Goal: Information Seeking & Learning: Learn about a topic

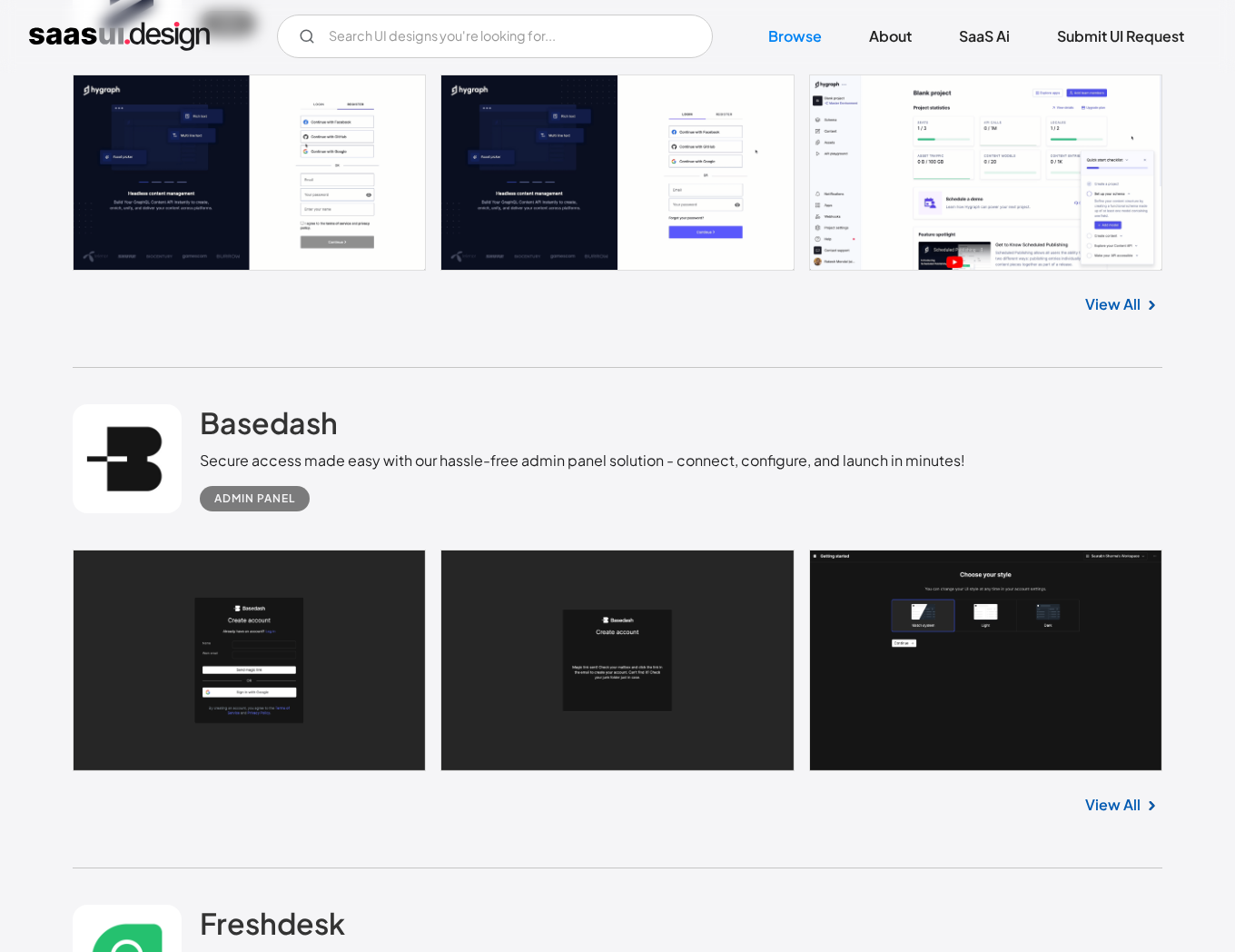
scroll to position [45344, 0]
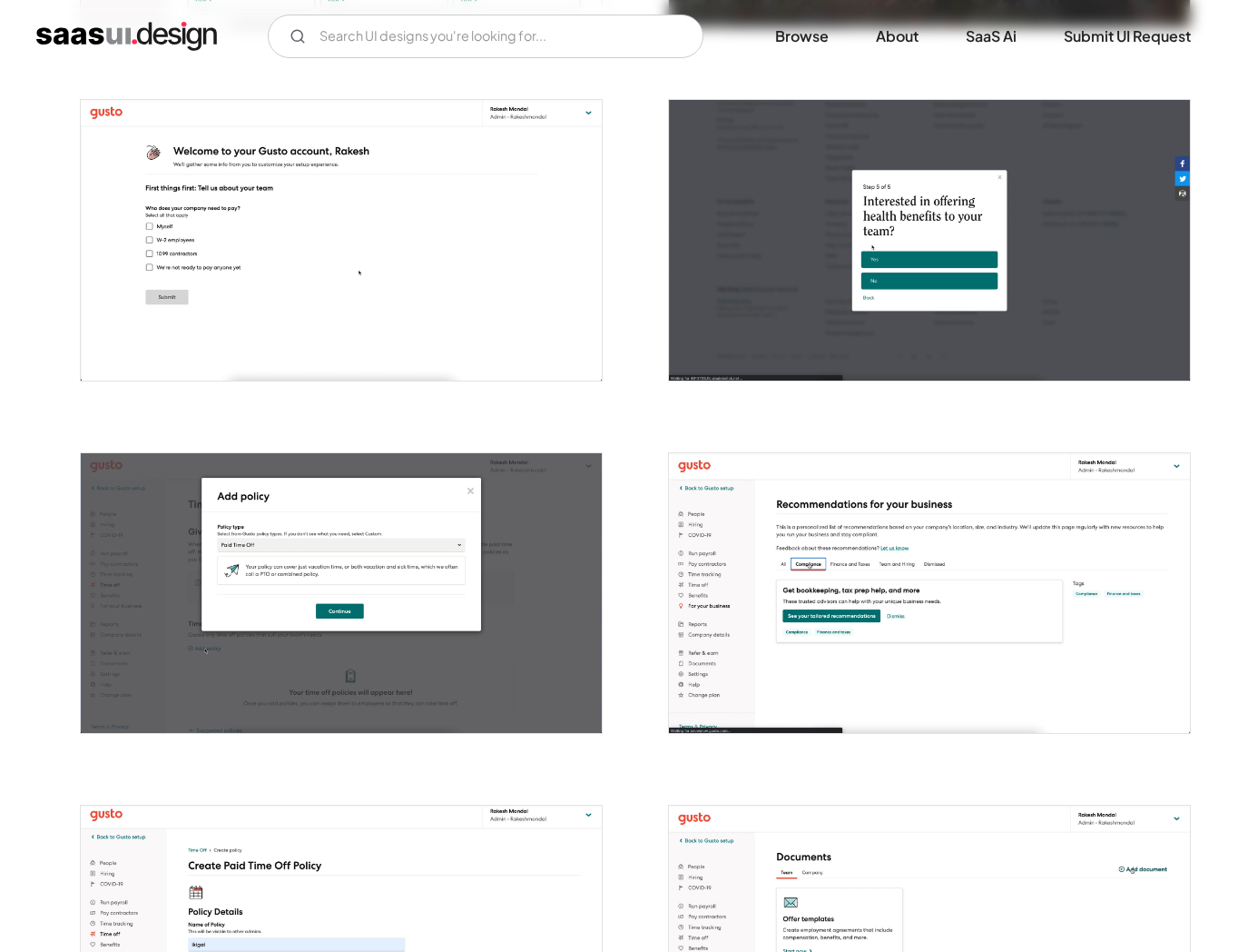
scroll to position [1032, 0]
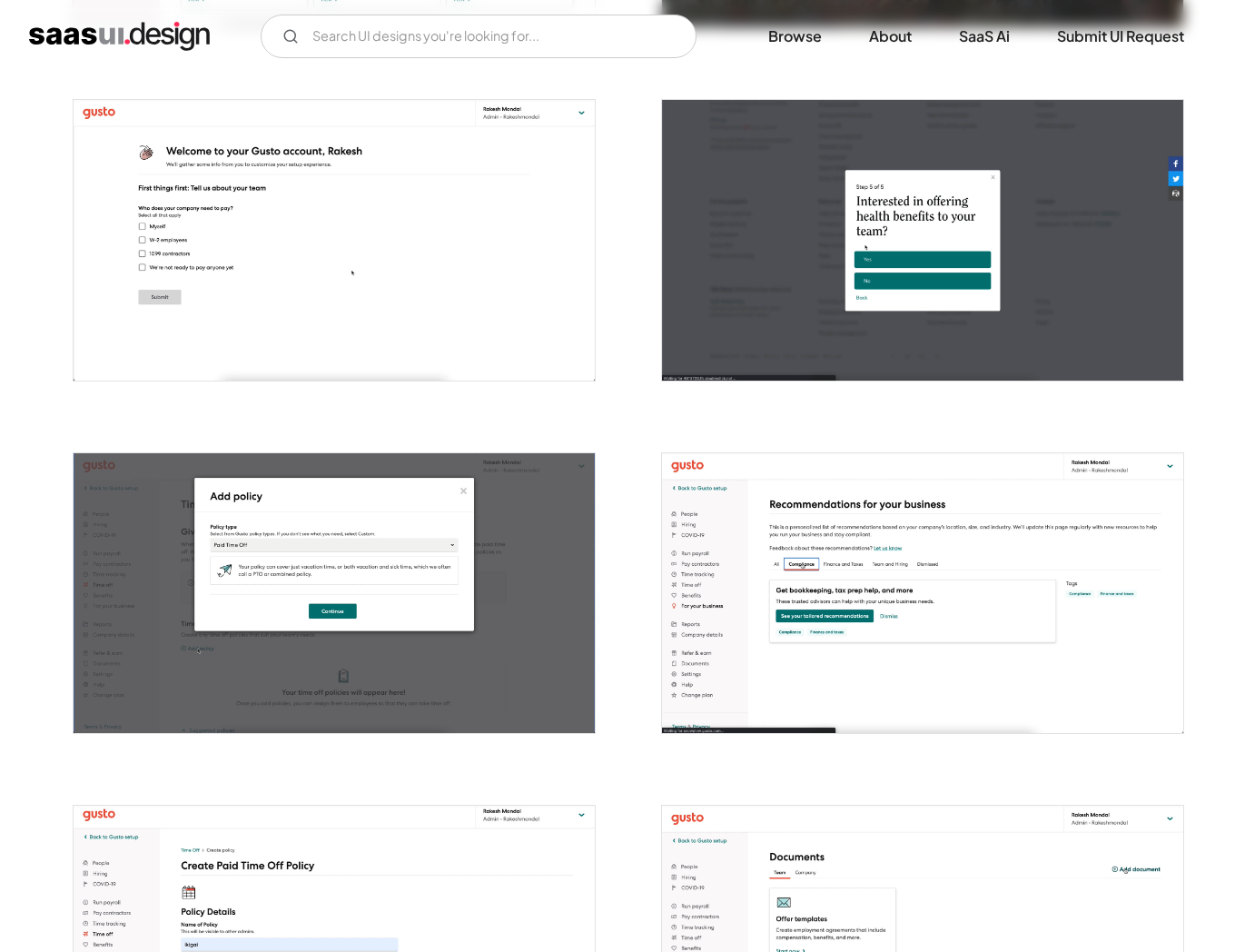
click at [774, 607] on img "open lightbox" at bounding box center [922, 593] width 521 height 281
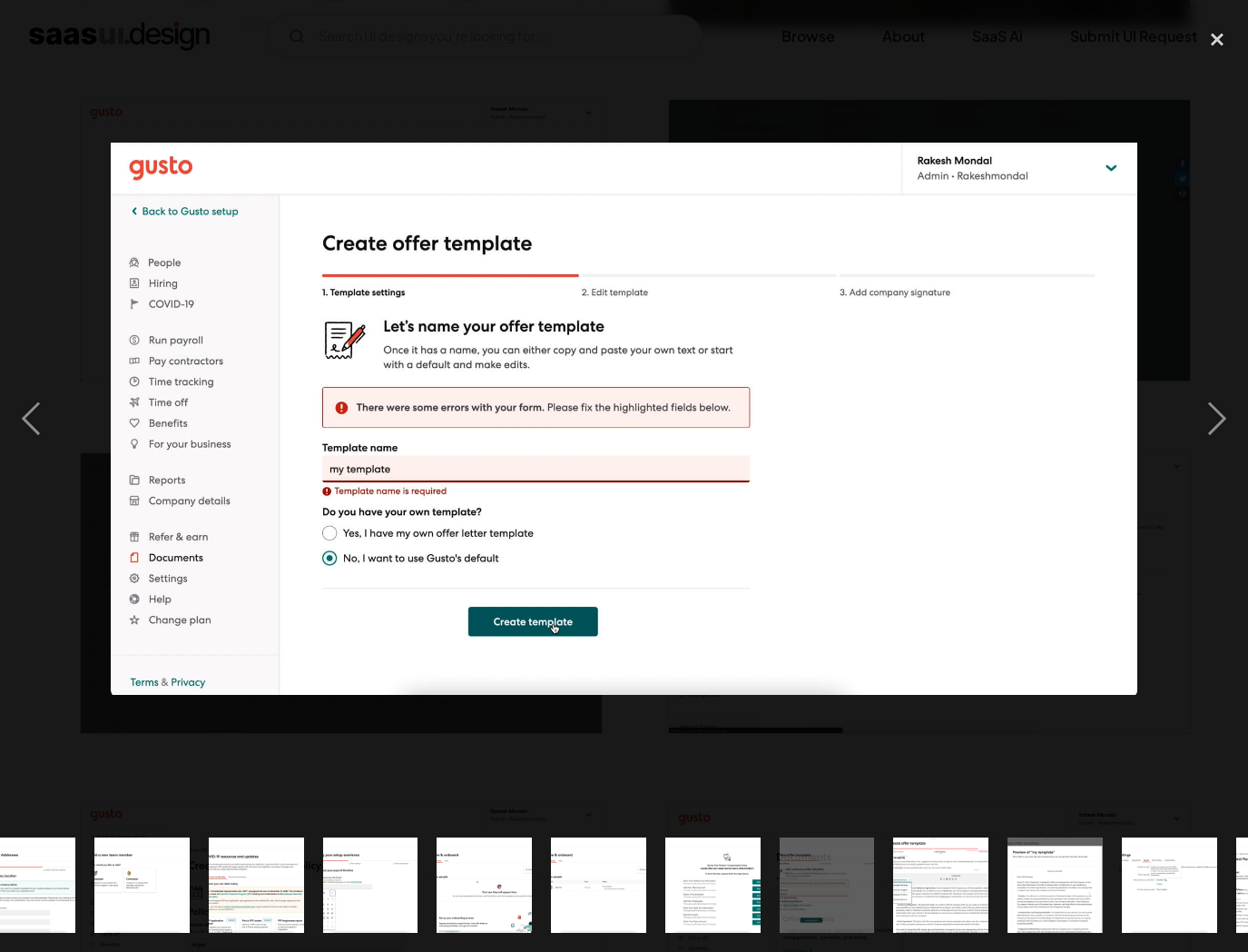
scroll to position [0, 1625]
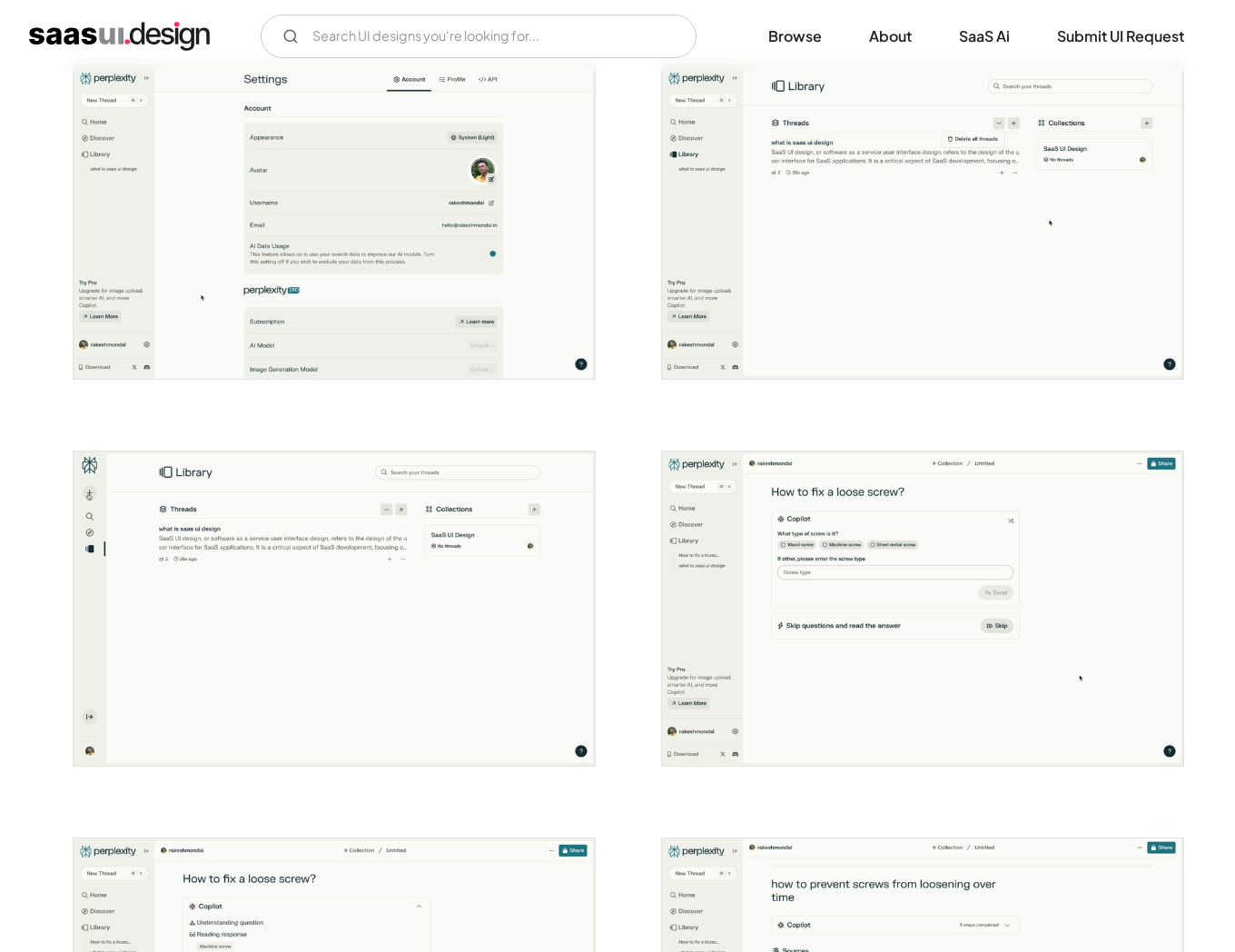
scroll to position [2733, 0]
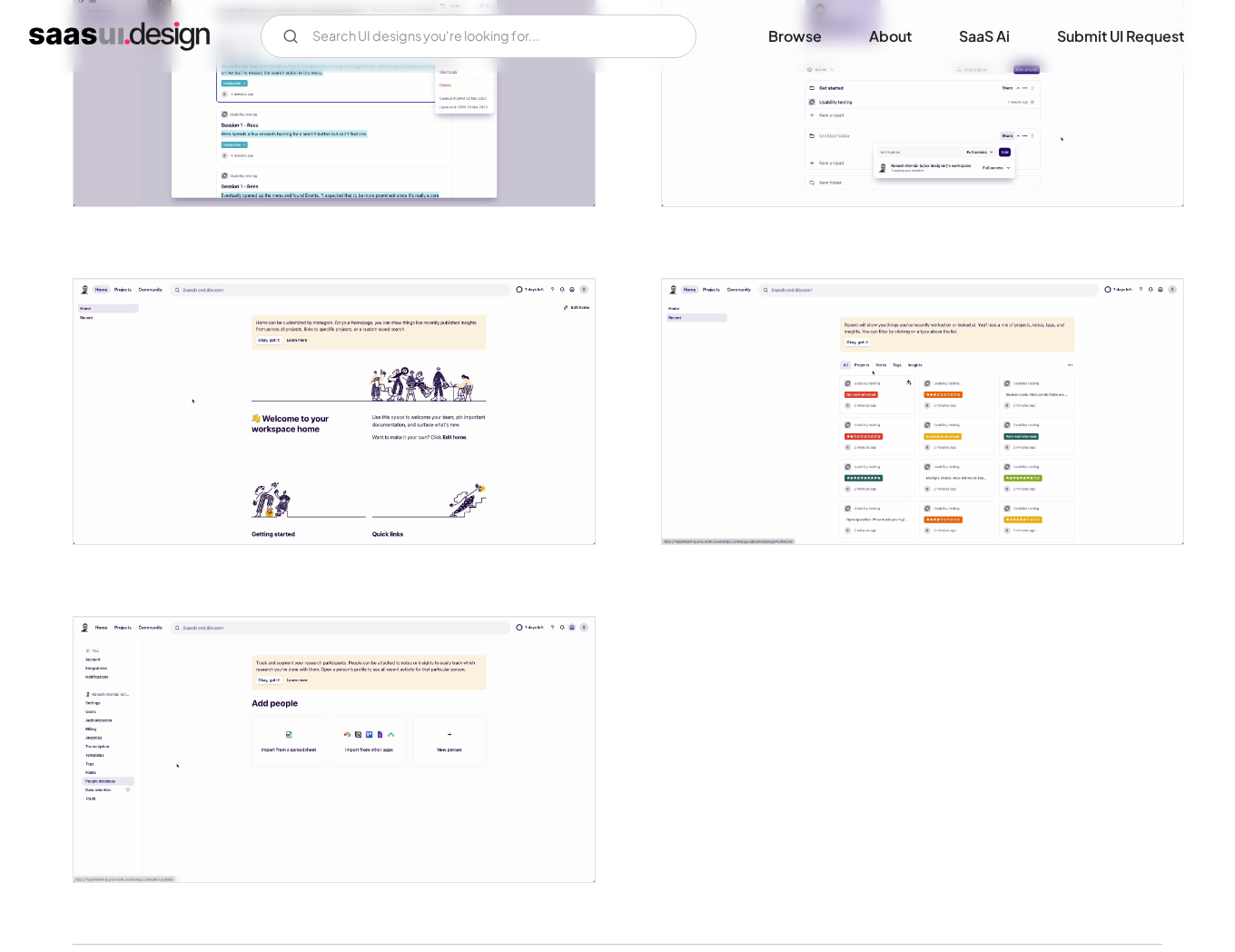
scroll to position [3870, 0]
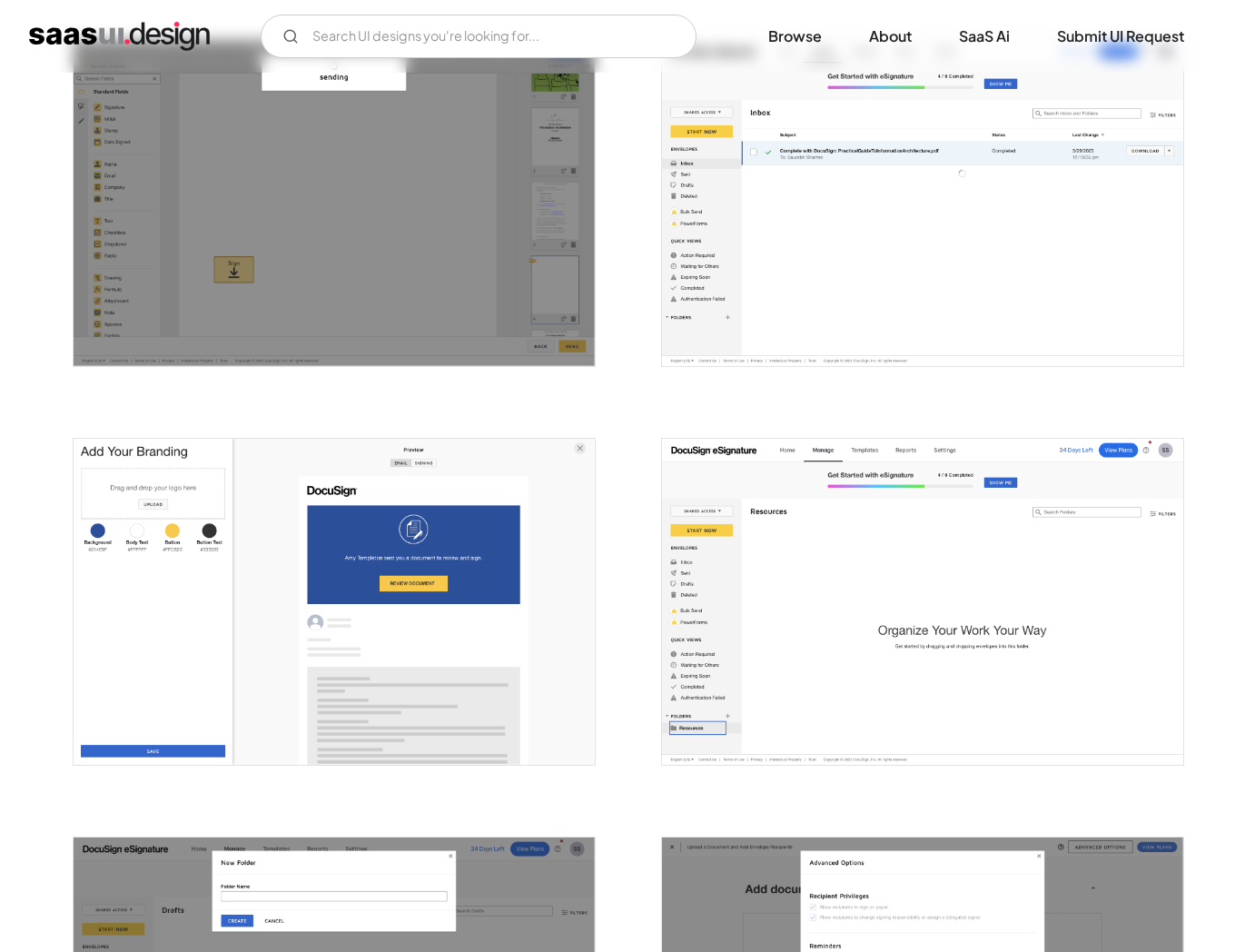
scroll to position [3180, 0]
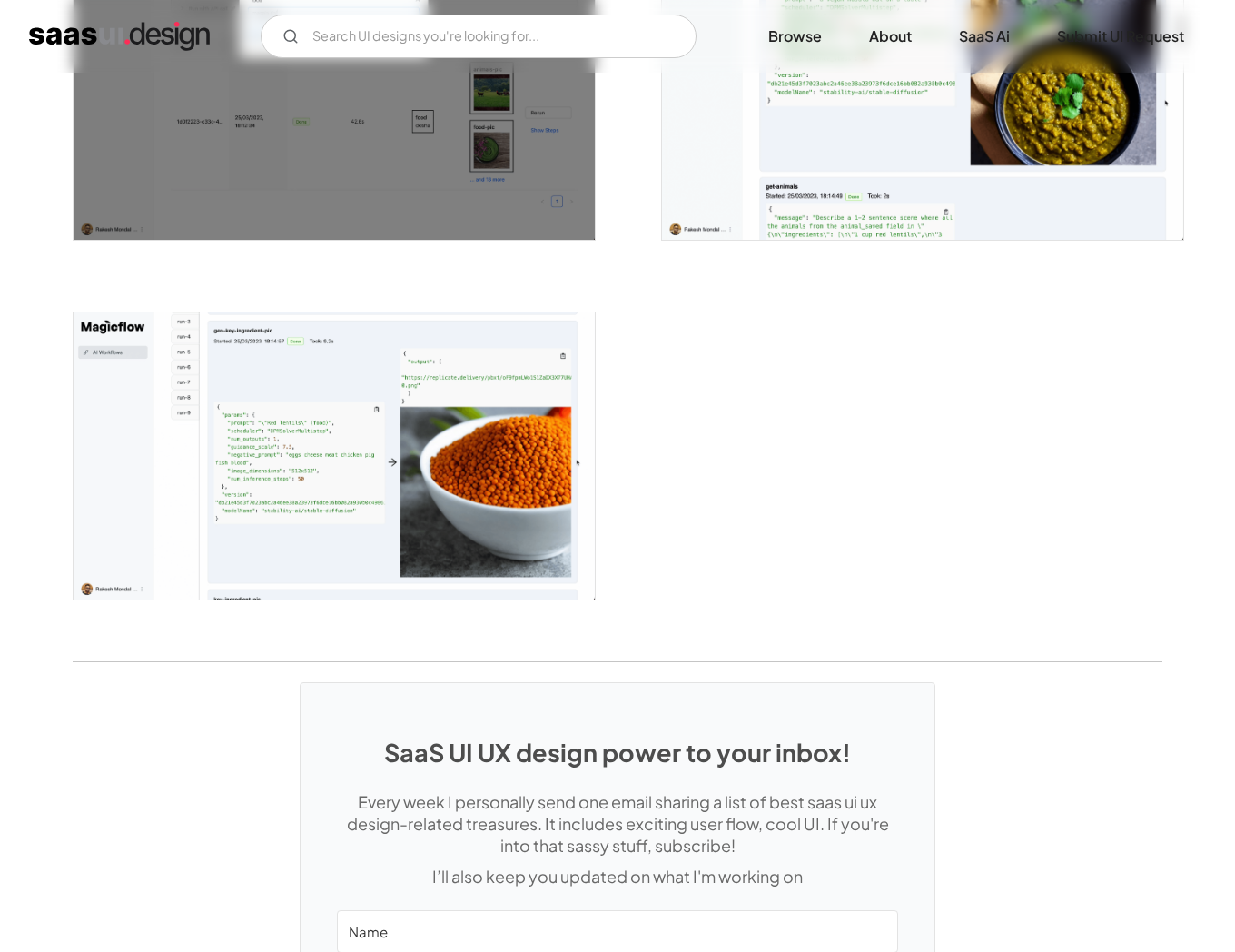
scroll to position [2638, 0]
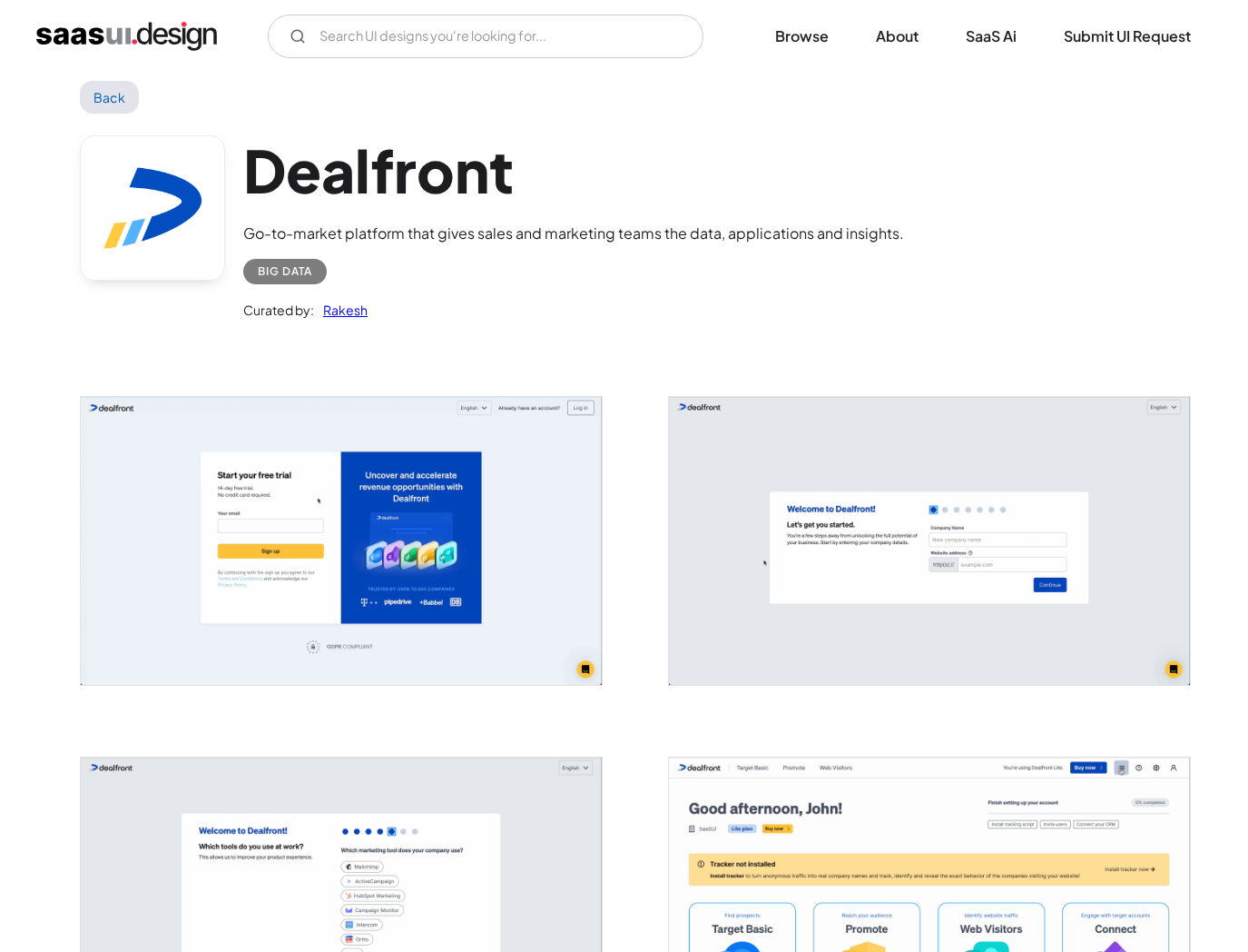
scroll to position [31, 0]
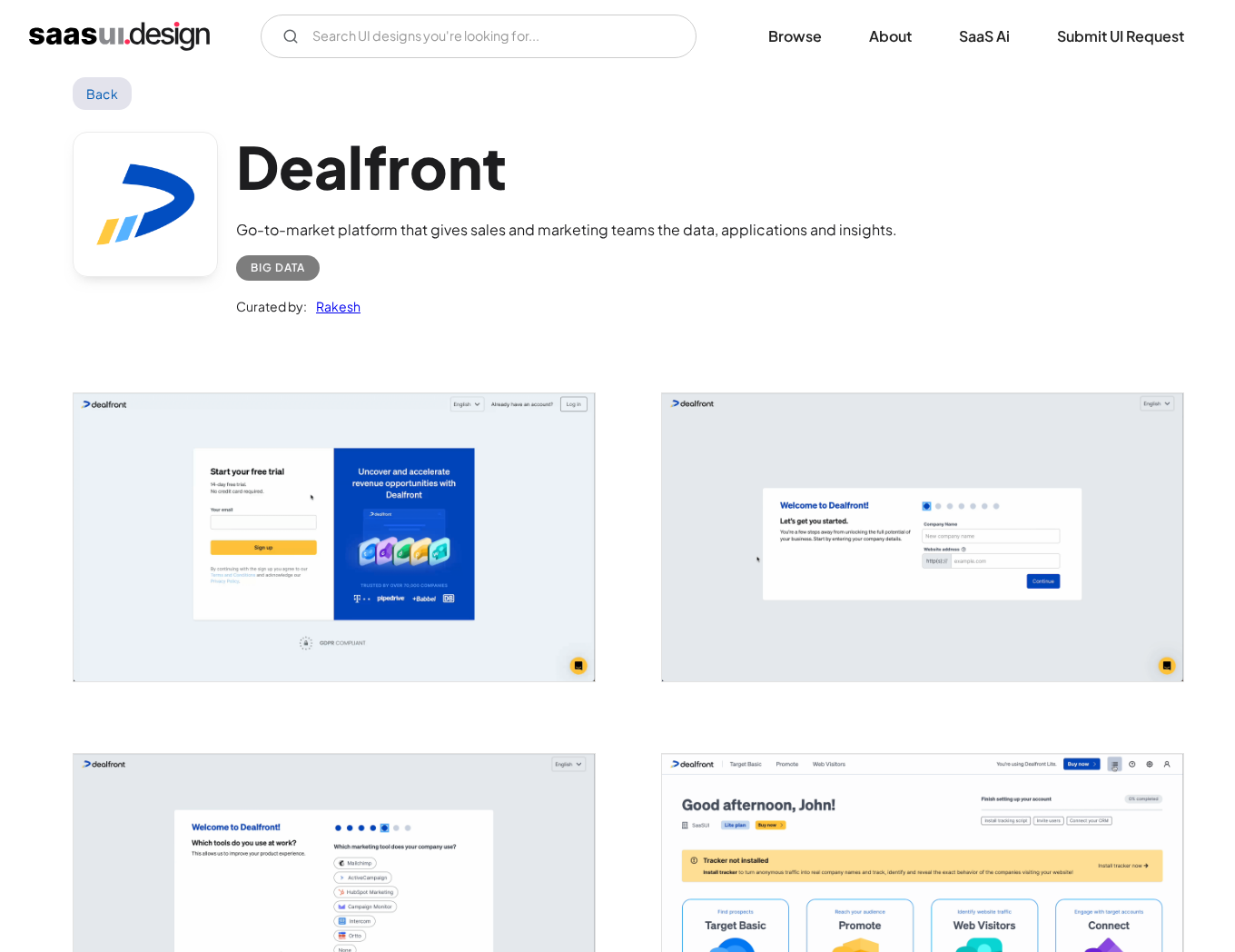
click at [439, 483] on img "open lightbox" at bounding box center [333, 536] width 521 height 288
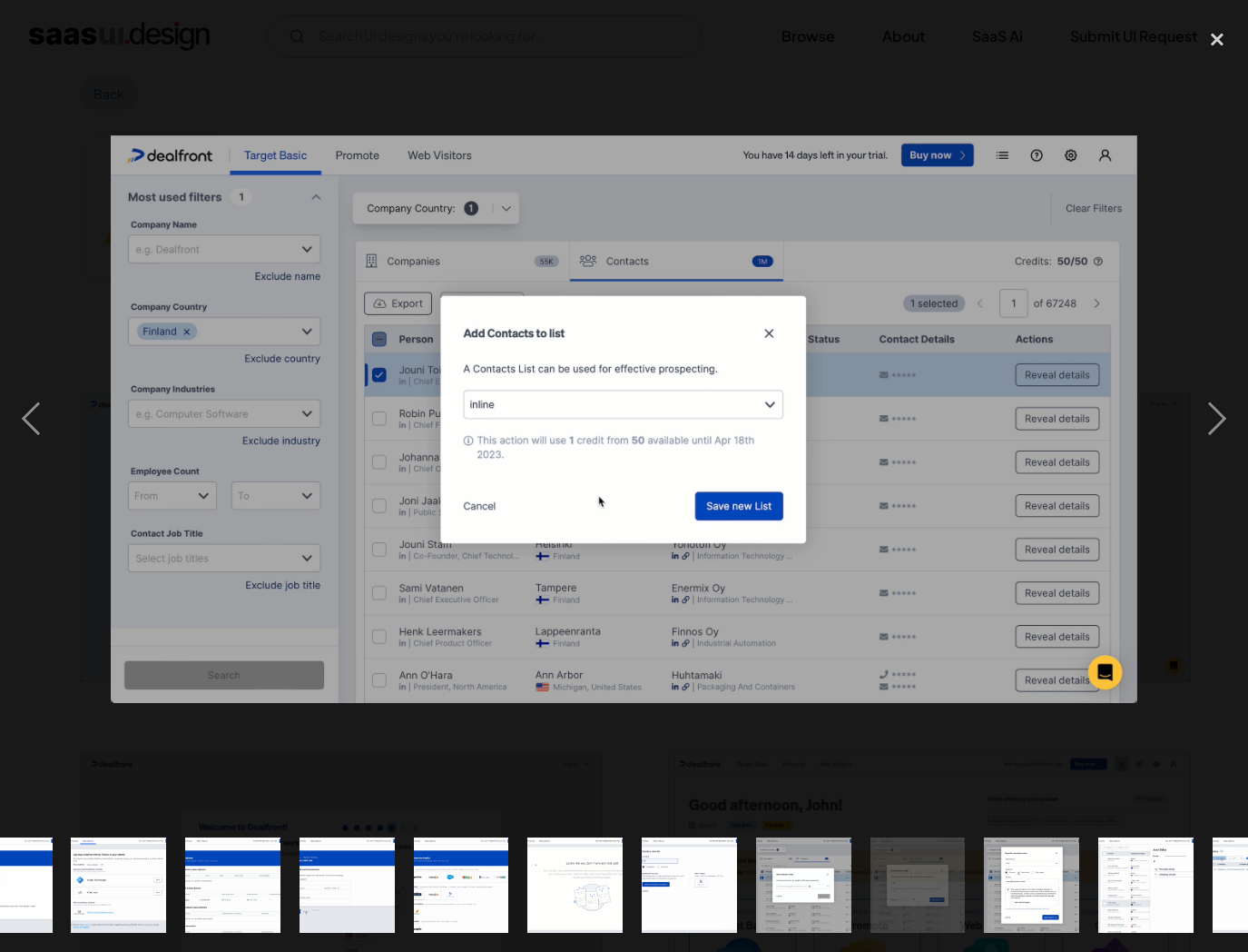
scroll to position [0, 1511]
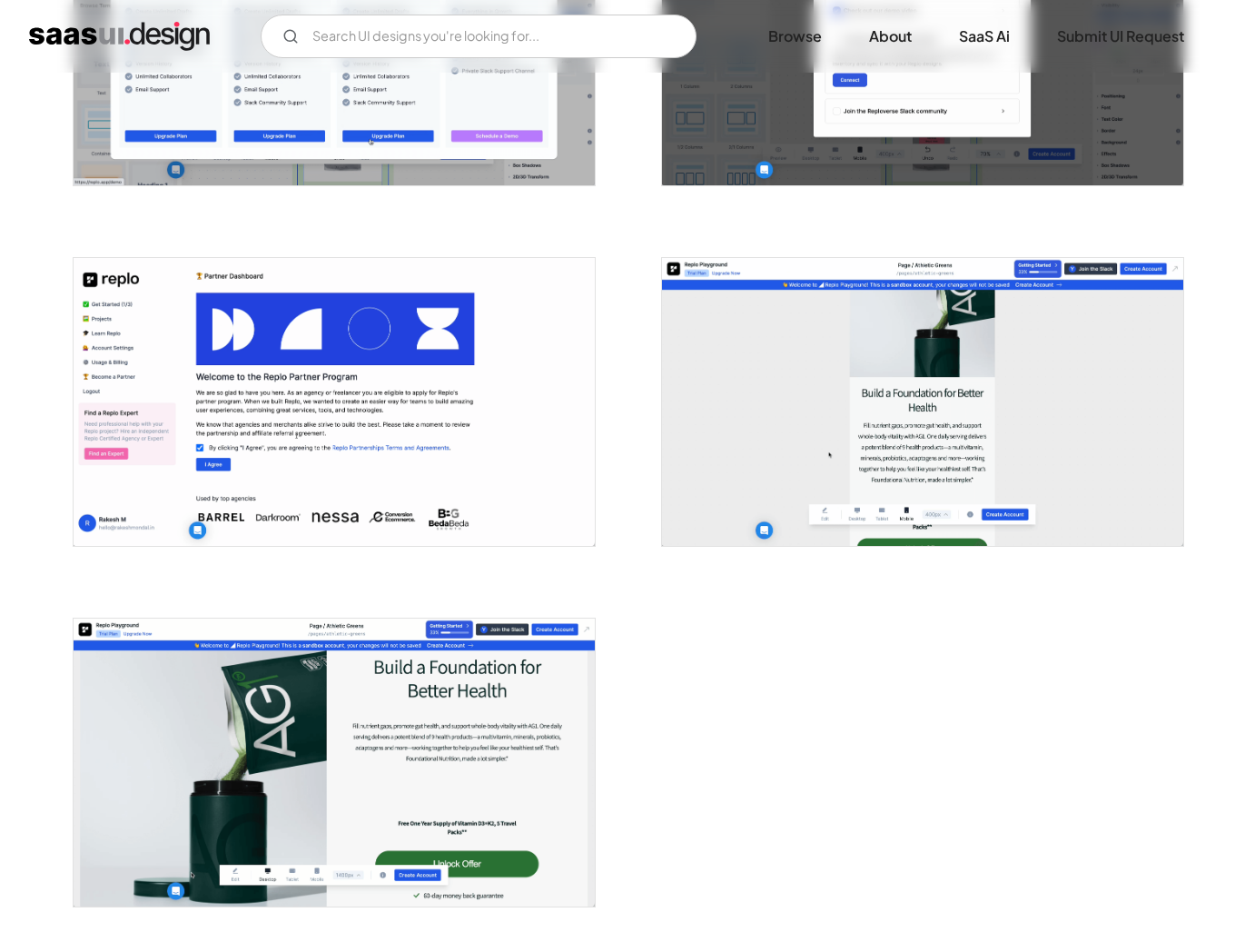
scroll to position [2833, 0]
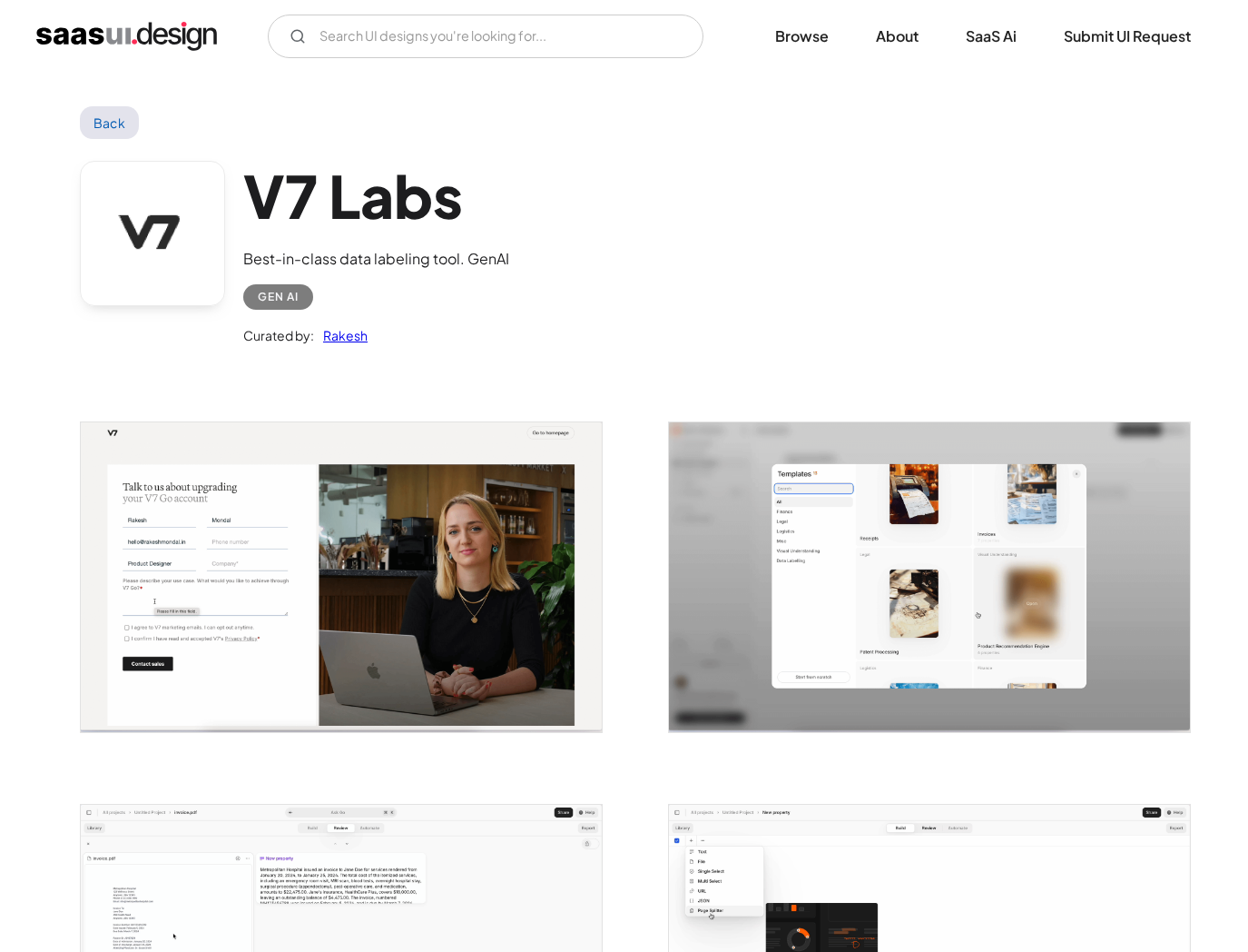
scroll to position [4, 0]
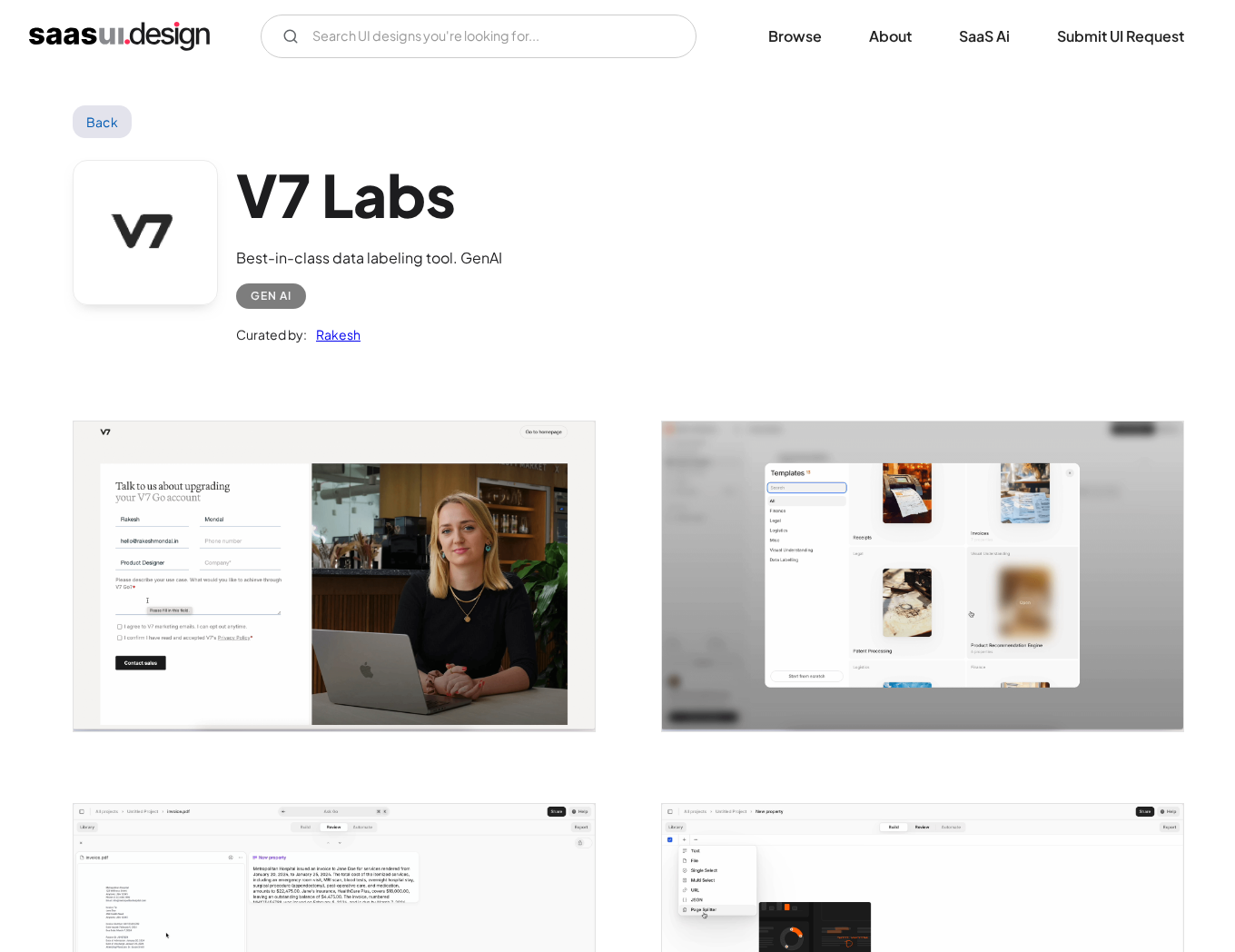
click at [332, 523] on img "open lightbox" at bounding box center [333, 576] width 521 height 309
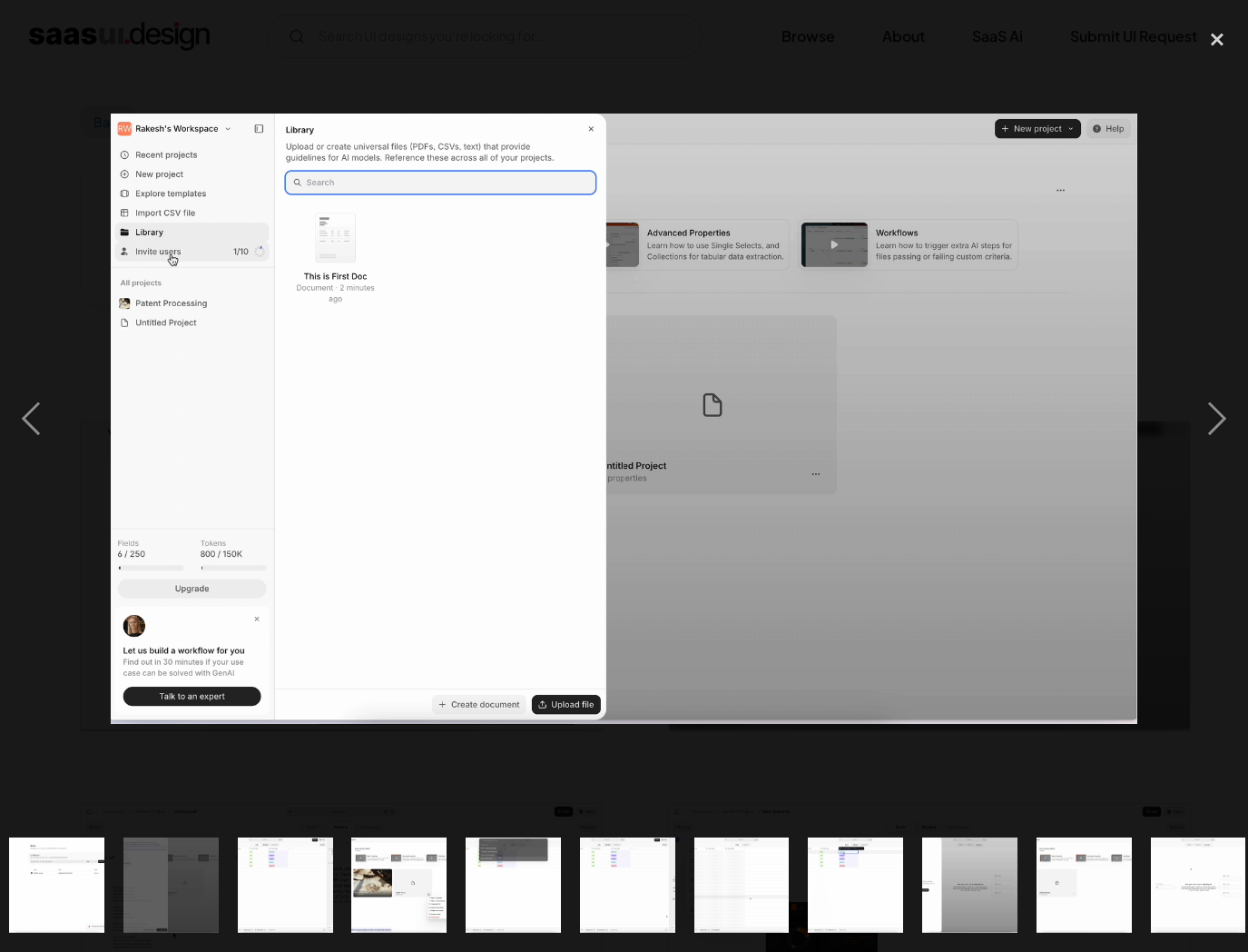
scroll to position [0, 1151]
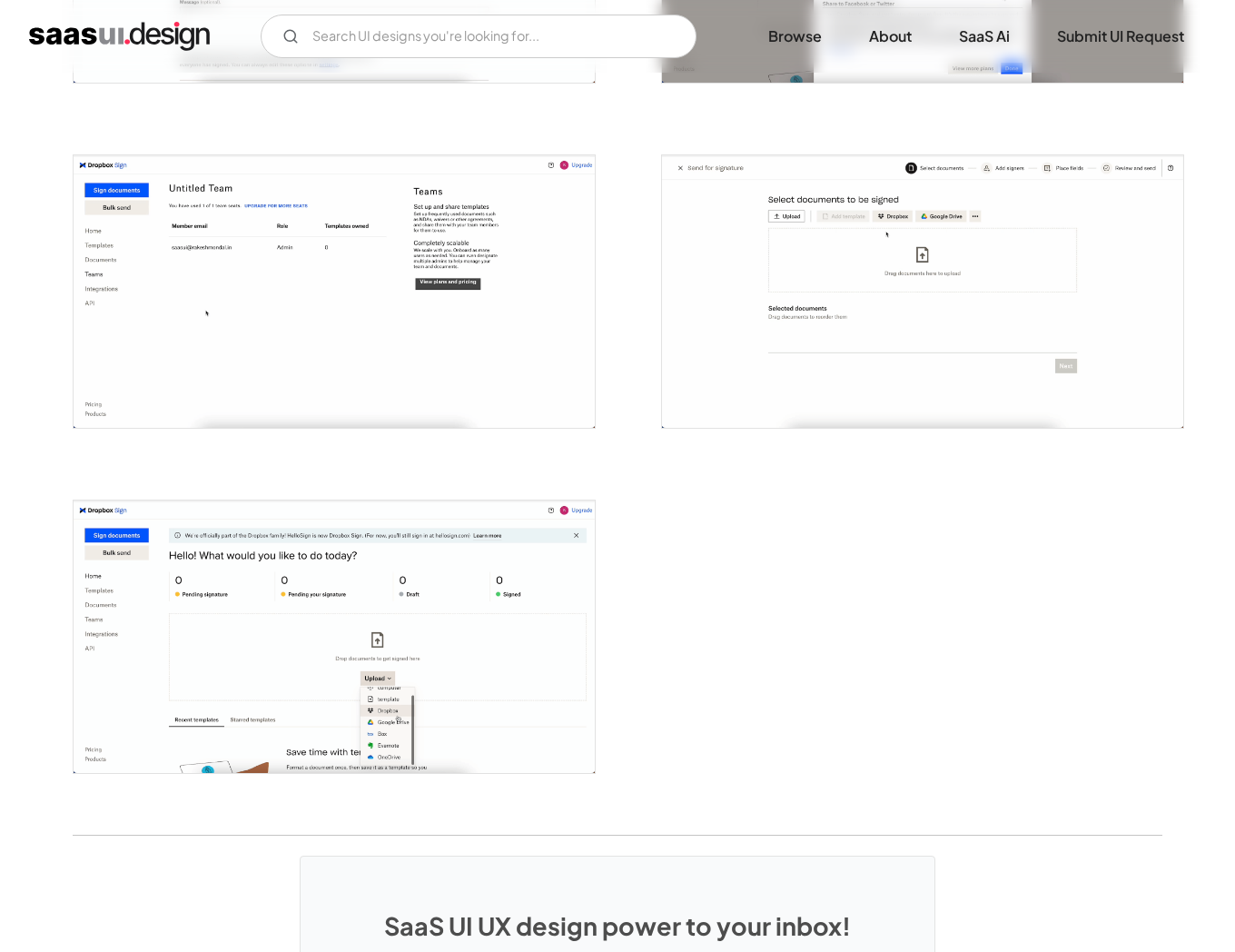
scroll to position [3921, 0]
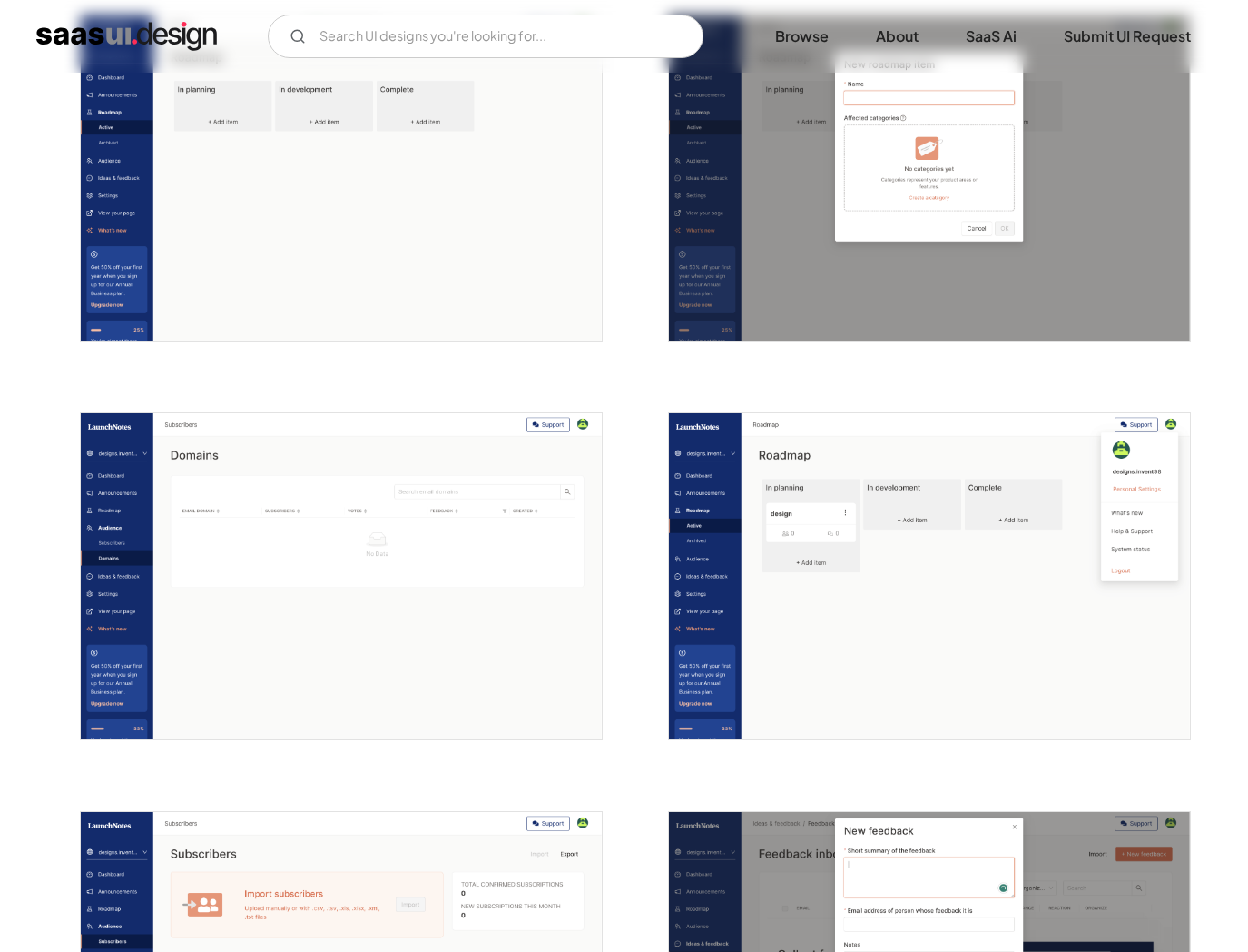
scroll to position [2956, 0]
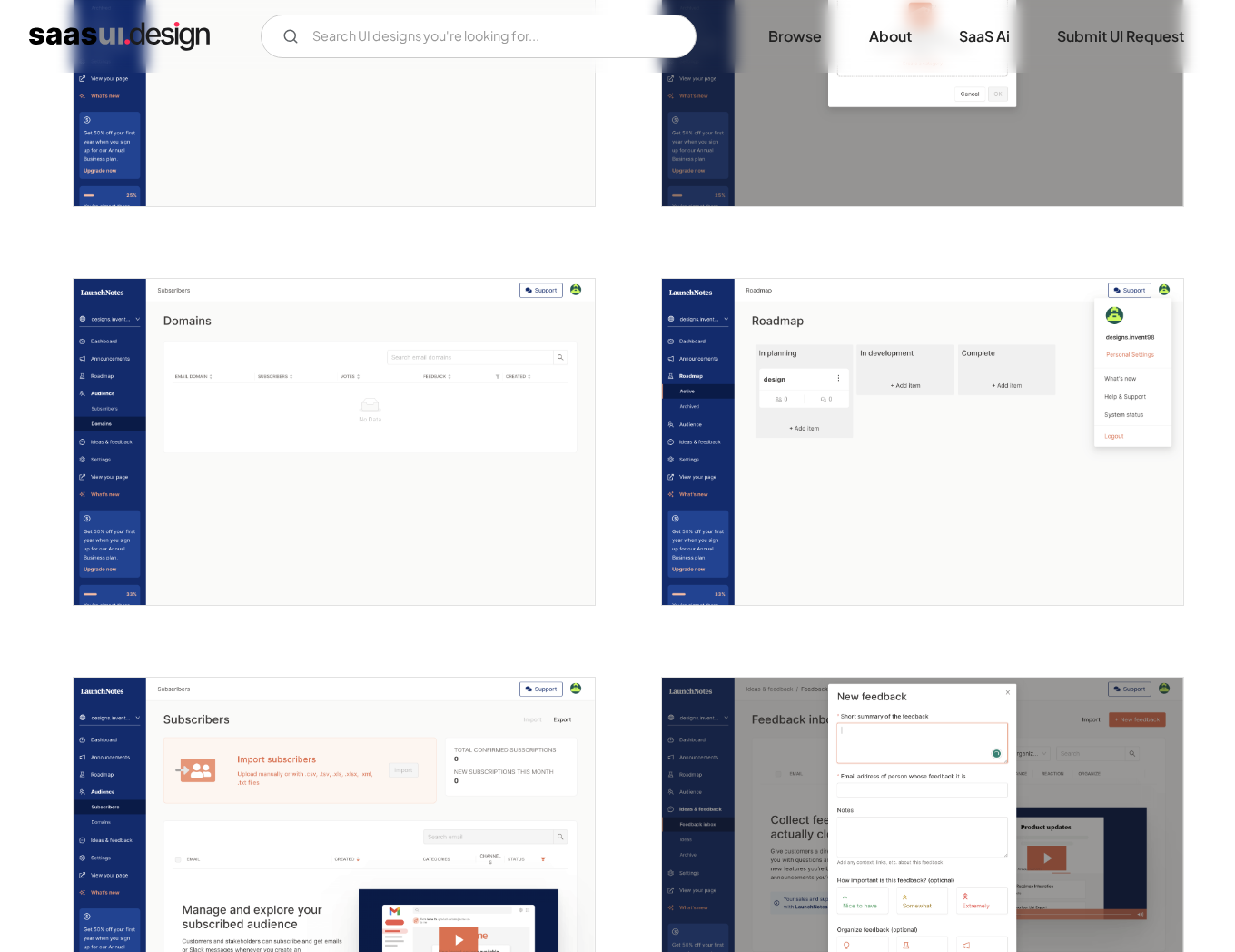
click at [789, 439] on img "open lightbox" at bounding box center [922, 441] width 521 height 326
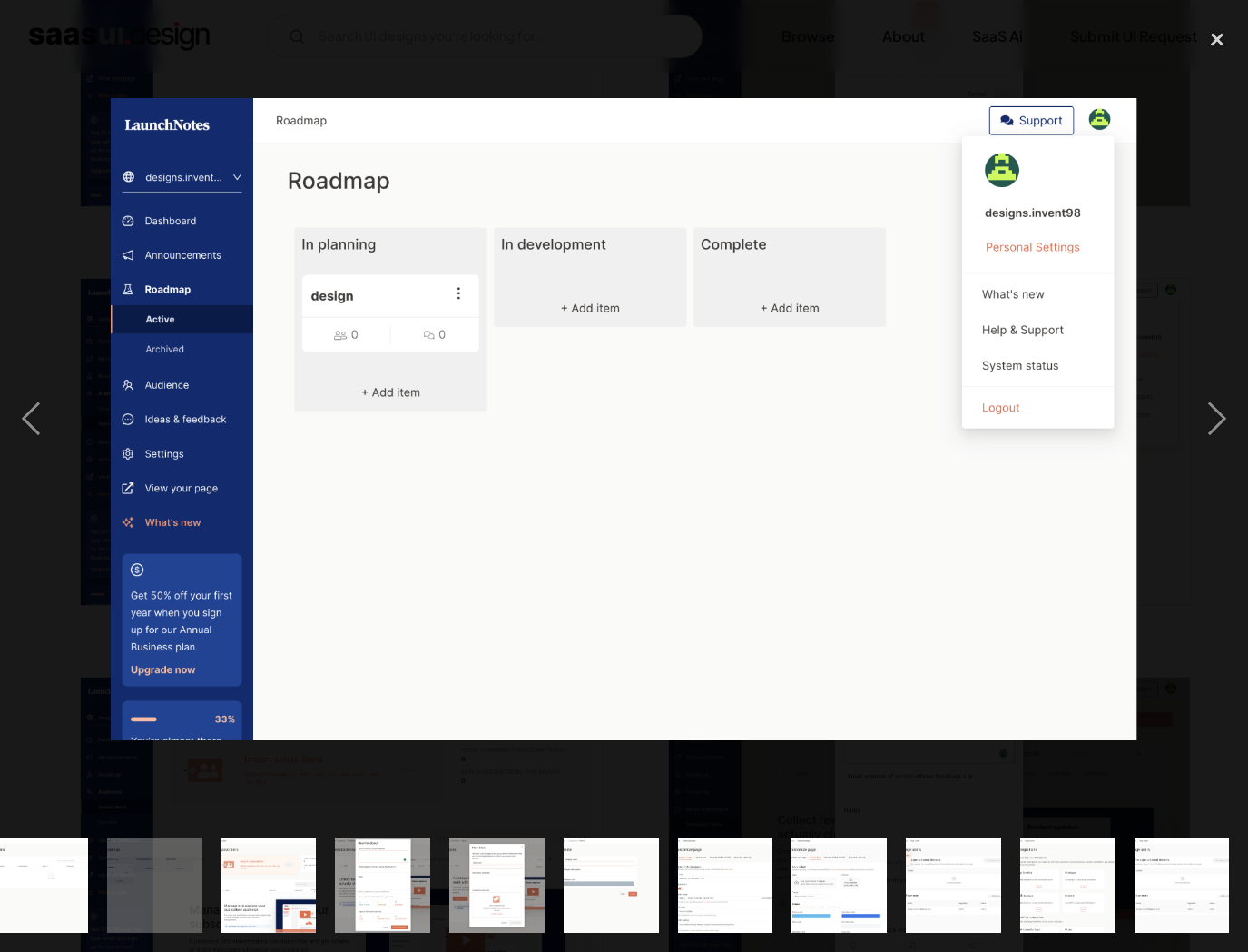
scroll to position [0, 1625]
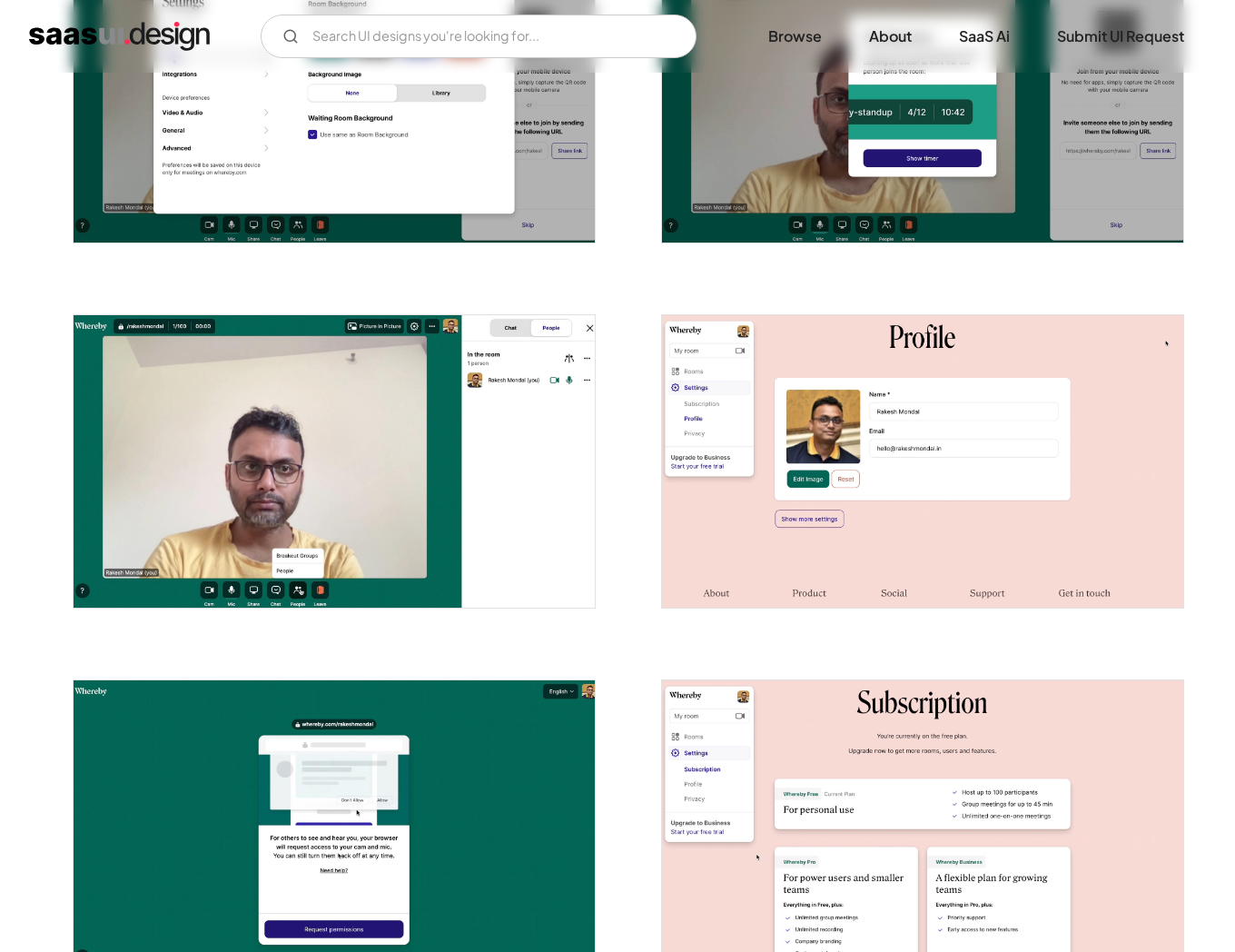
scroll to position [2865, 0]
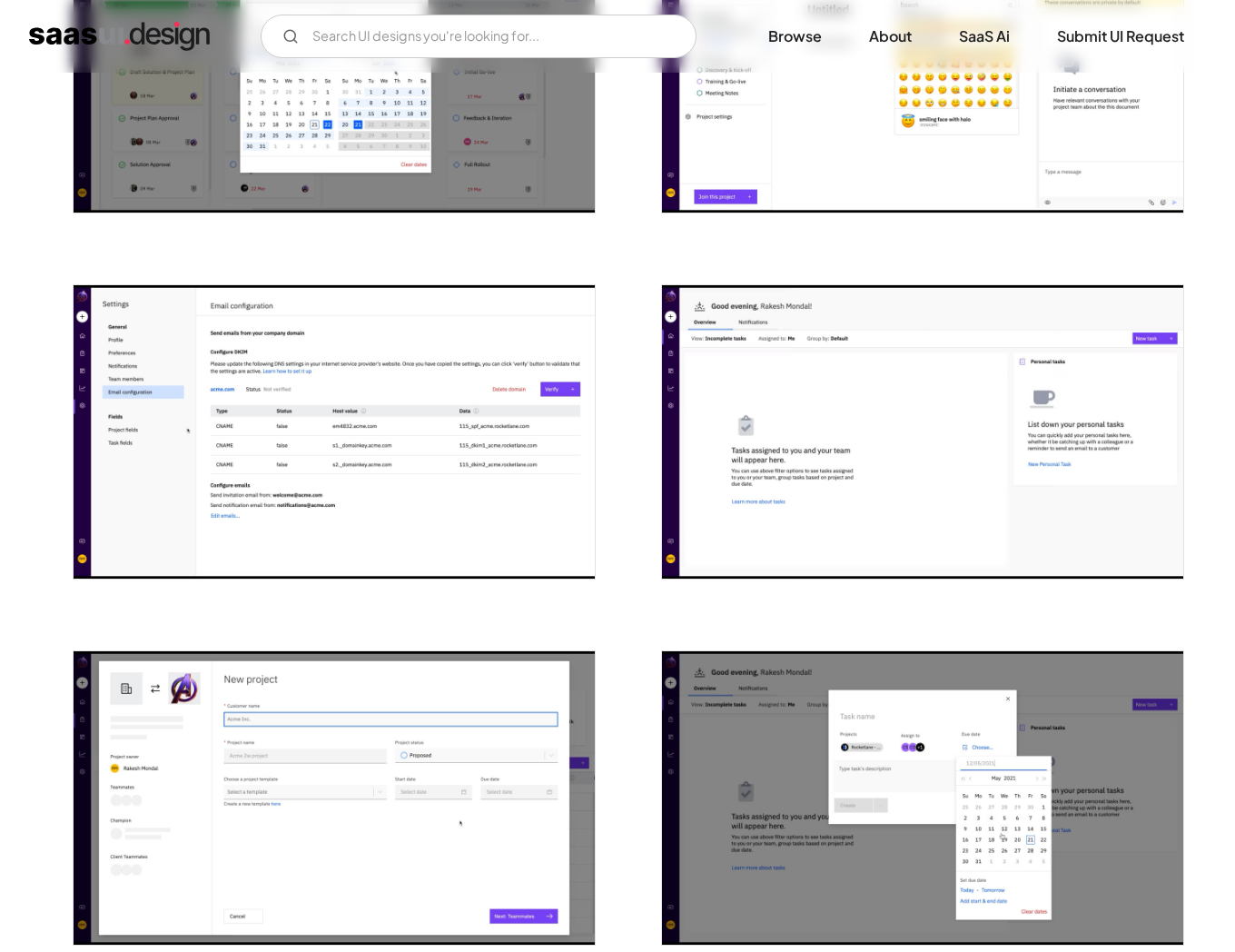
scroll to position [903, 0]
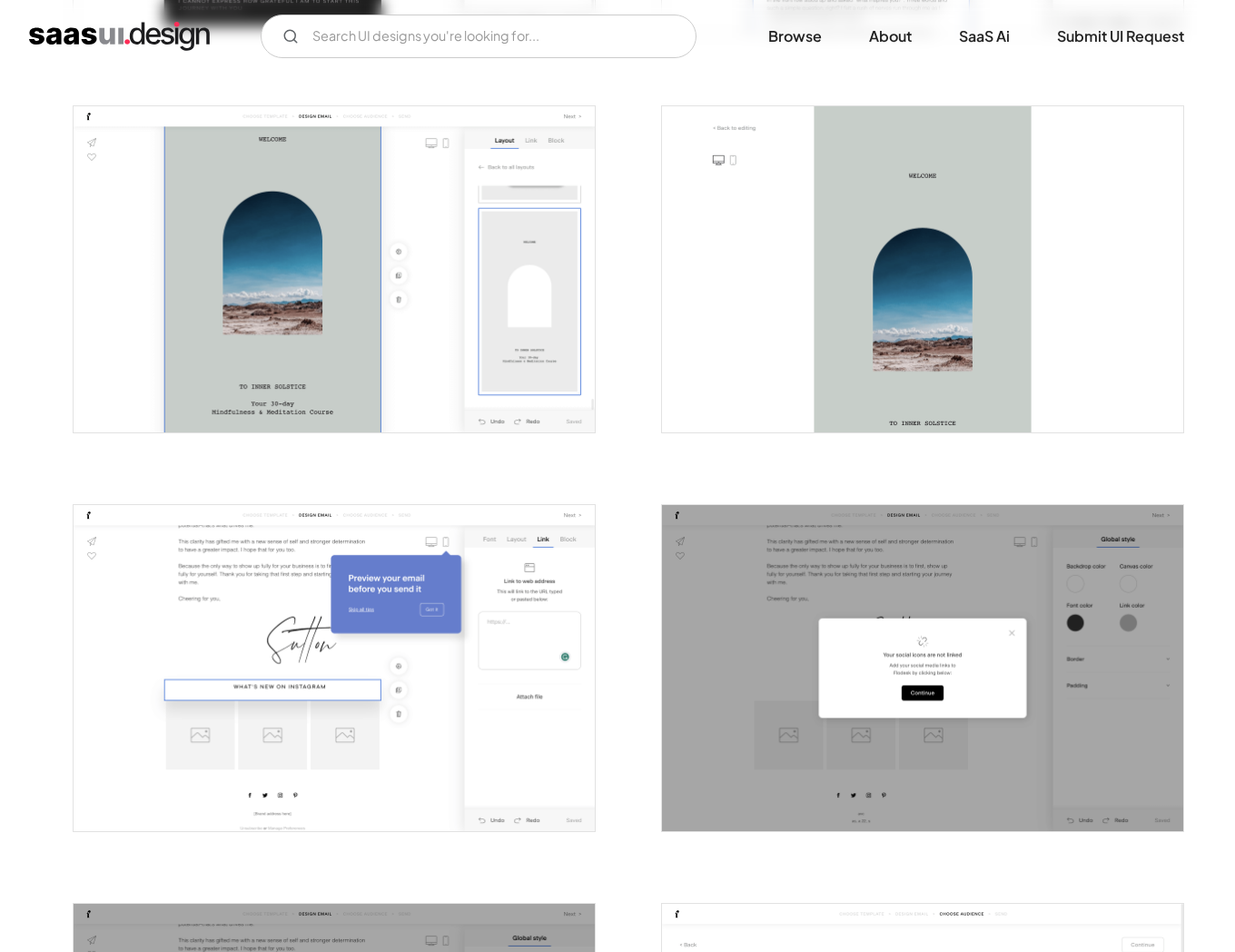
scroll to position [1151, 0]
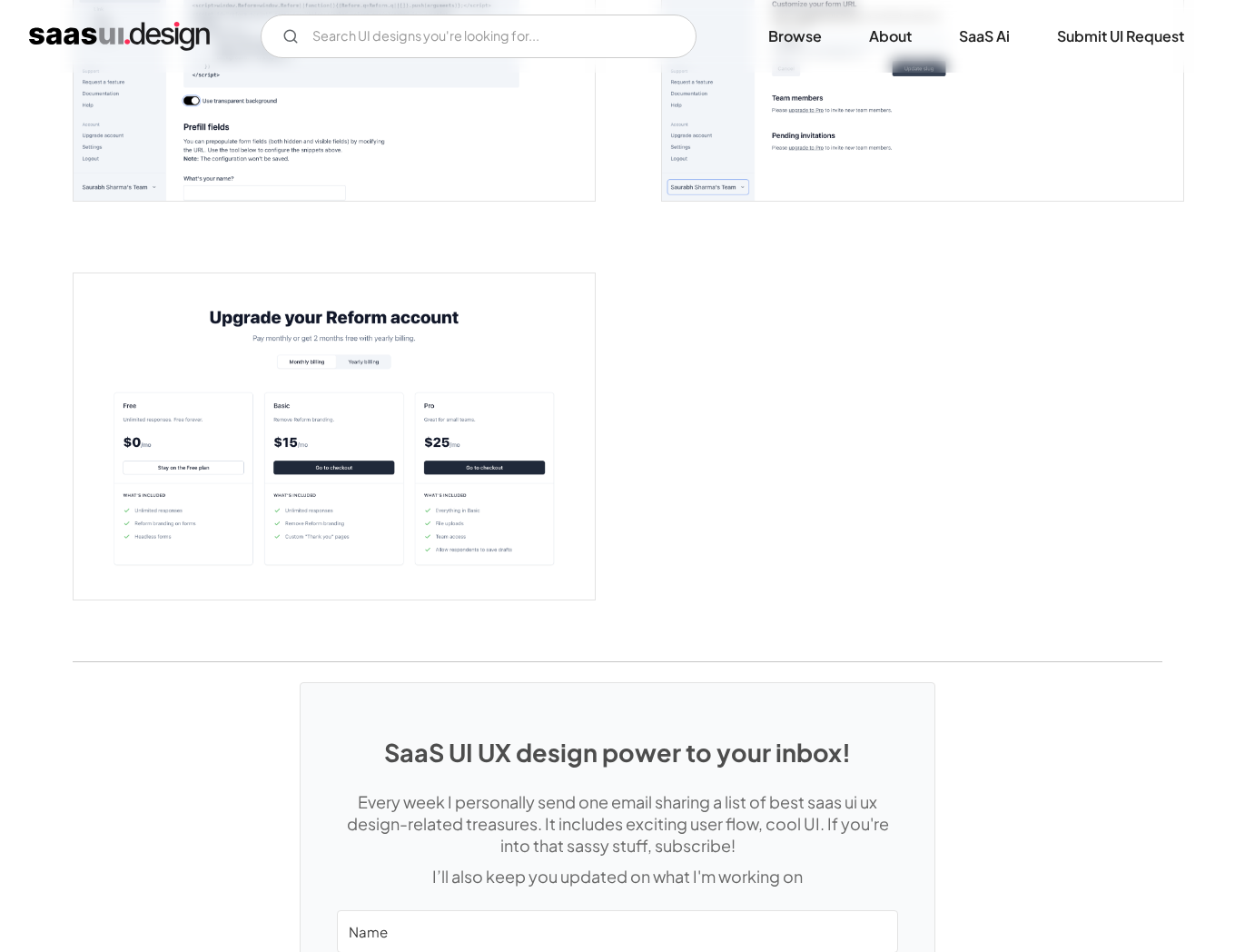
scroll to position [3952, 0]
